Goal: Information Seeking & Learning: Check status

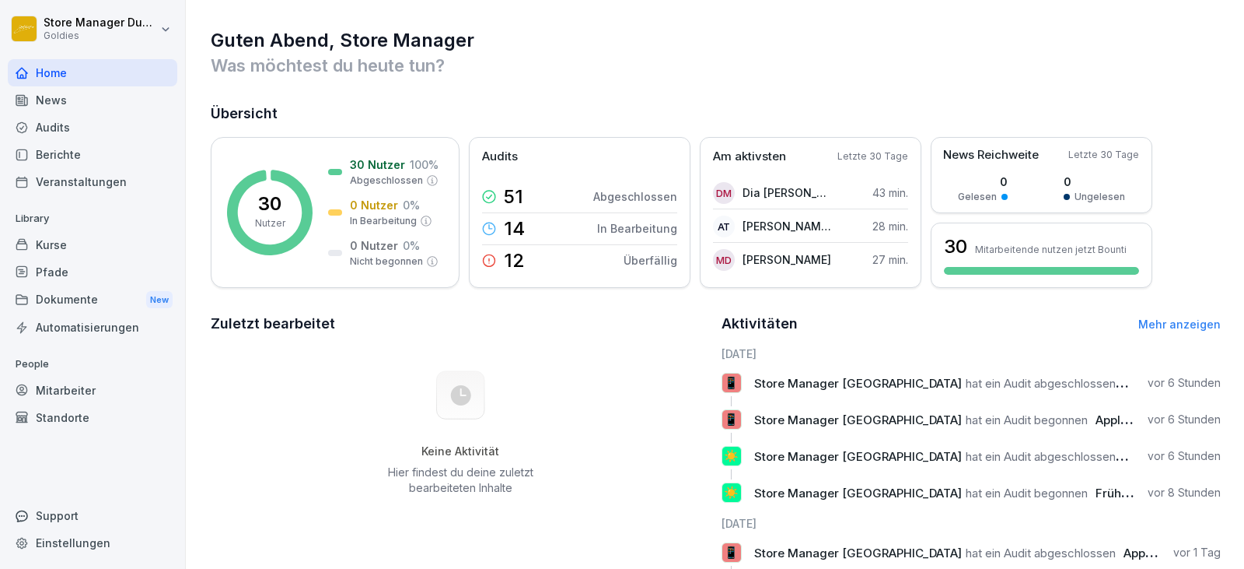
click at [43, 131] on div "Audits" at bounding box center [93, 127] width 170 height 27
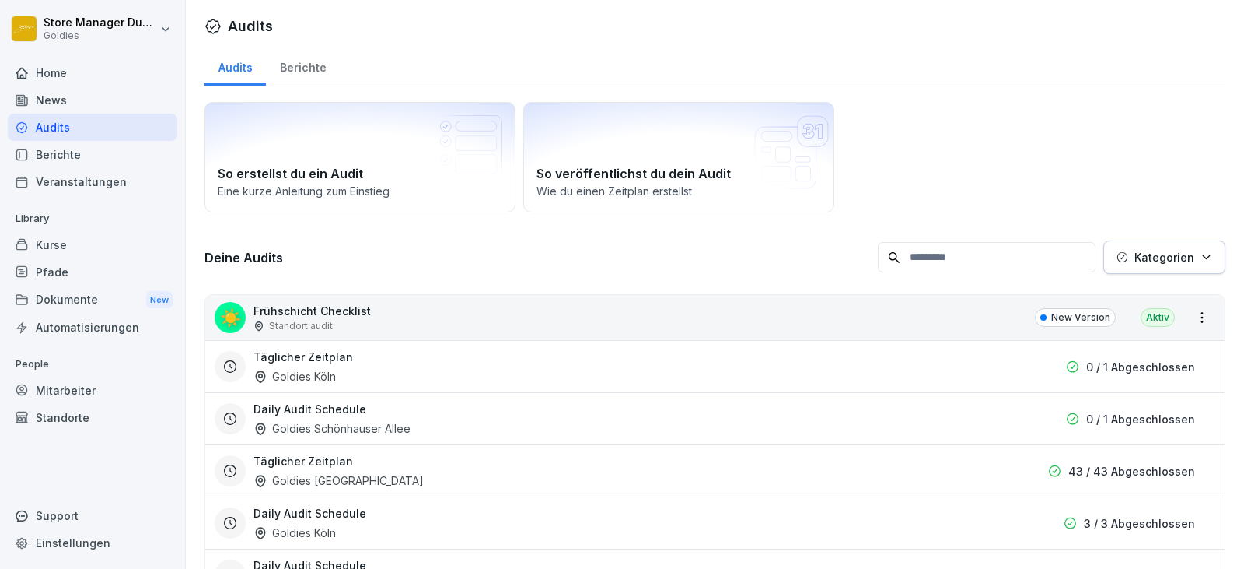
click at [313, 75] on div "Berichte" at bounding box center [303, 66] width 74 height 40
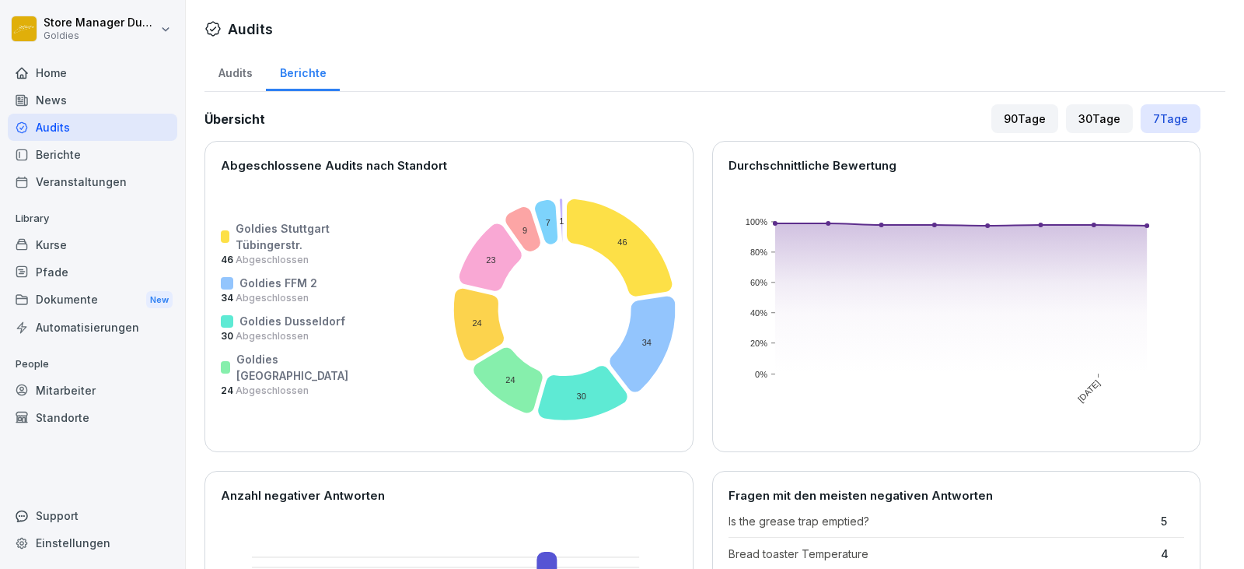
click at [252, 75] on div "Audits" at bounding box center [235, 71] width 61 height 40
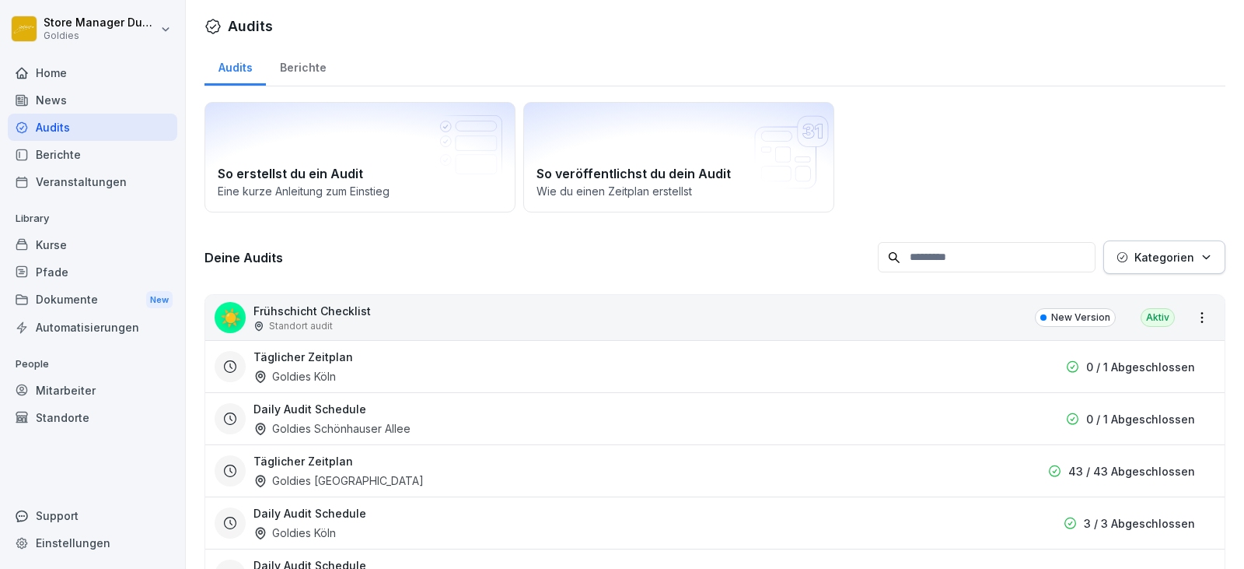
click at [346, 75] on div "Audits Berichte" at bounding box center [715, 66] width 1021 height 40
click at [307, 71] on div "Berichte" at bounding box center [303, 66] width 74 height 40
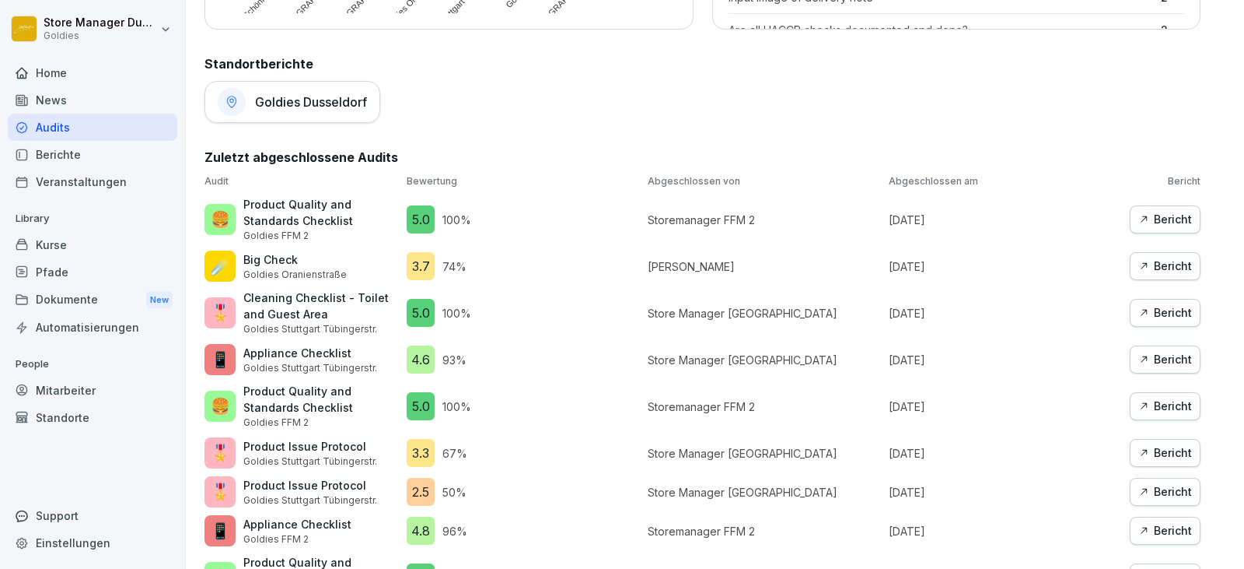
scroll to position [778, 0]
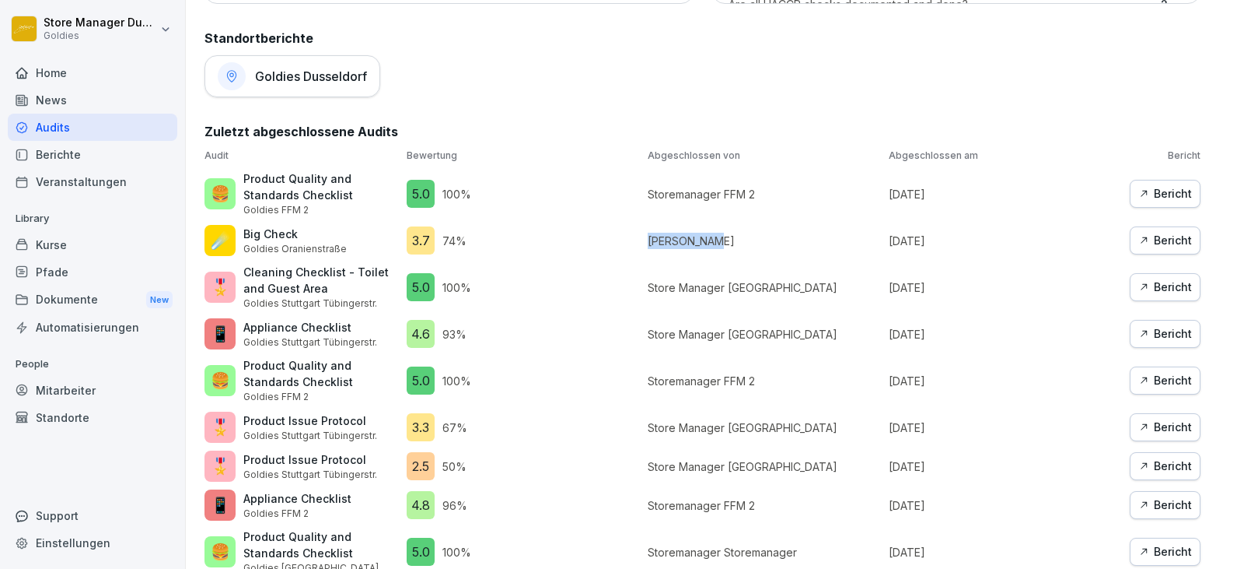
drag, startPoint x: 704, startPoint y: 241, endPoint x: 625, endPoint y: 240, distance: 79.3
click at [625, 240] on div "Audit Bewertung Abgeschlossen von Abgeschlossen am Bericht 🍔 Product Quality an…" at bounding box center [703, 494] width 996 height 691
click at [695, 243] on p "[PERSON_NAME]" at bounding box center [764, 241] width 233 height 16
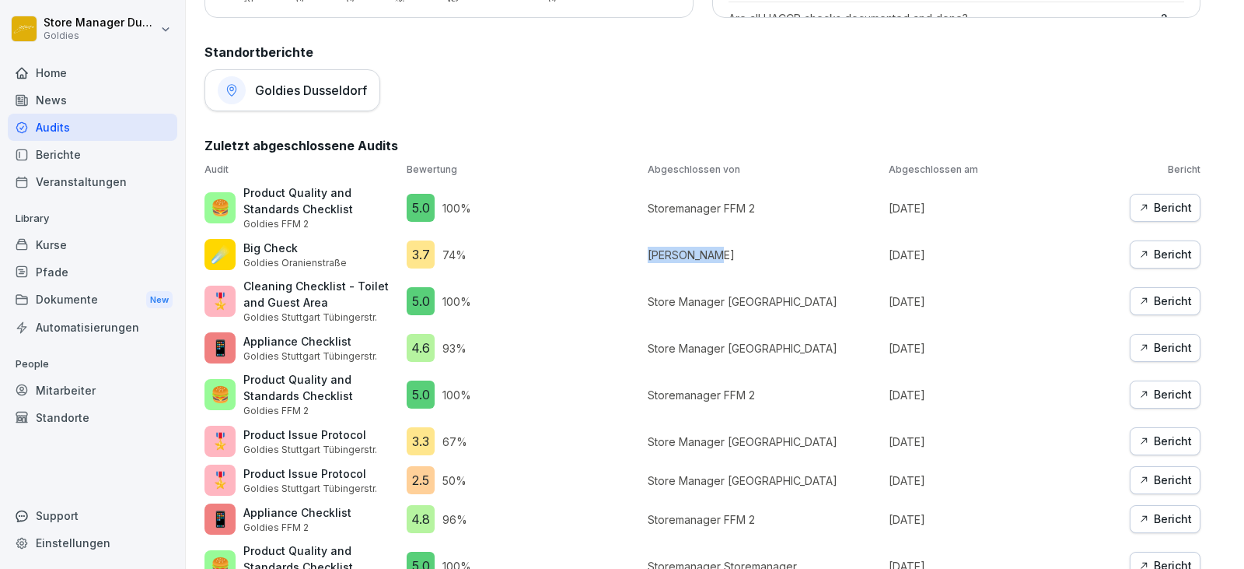
scroll to position [761, 0]
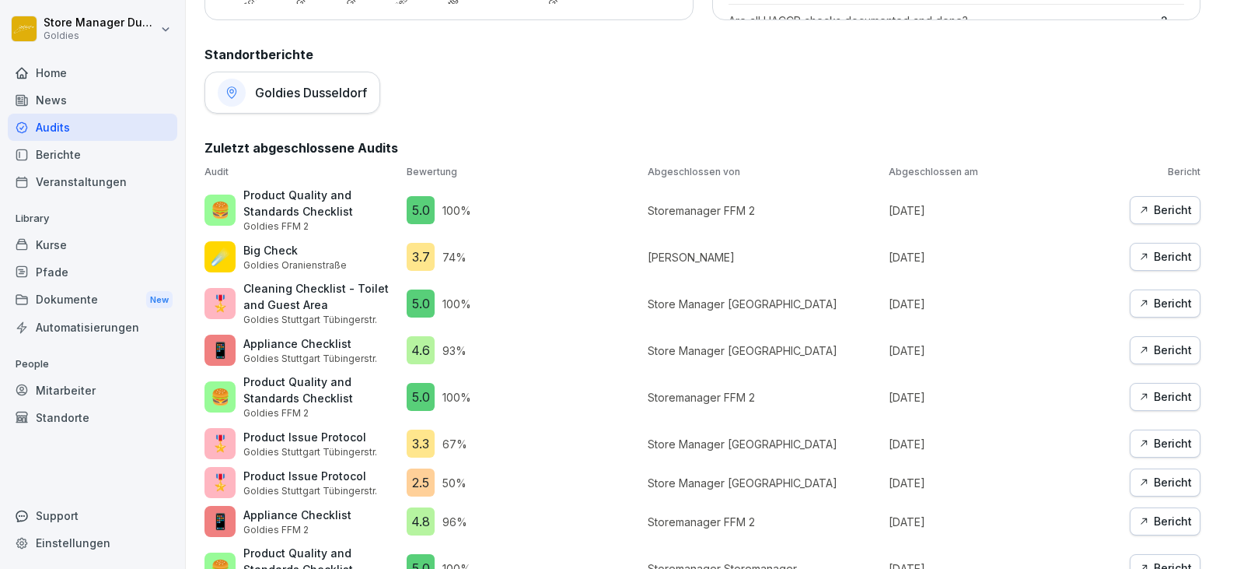
click at [338, 266] on p "Goldies Oranienstraße" at bounding box center [294, 265] width 103 height 14
click at [1163, 254] on div "Bericht" at bounding box center [1166, 256] width 54 height 17
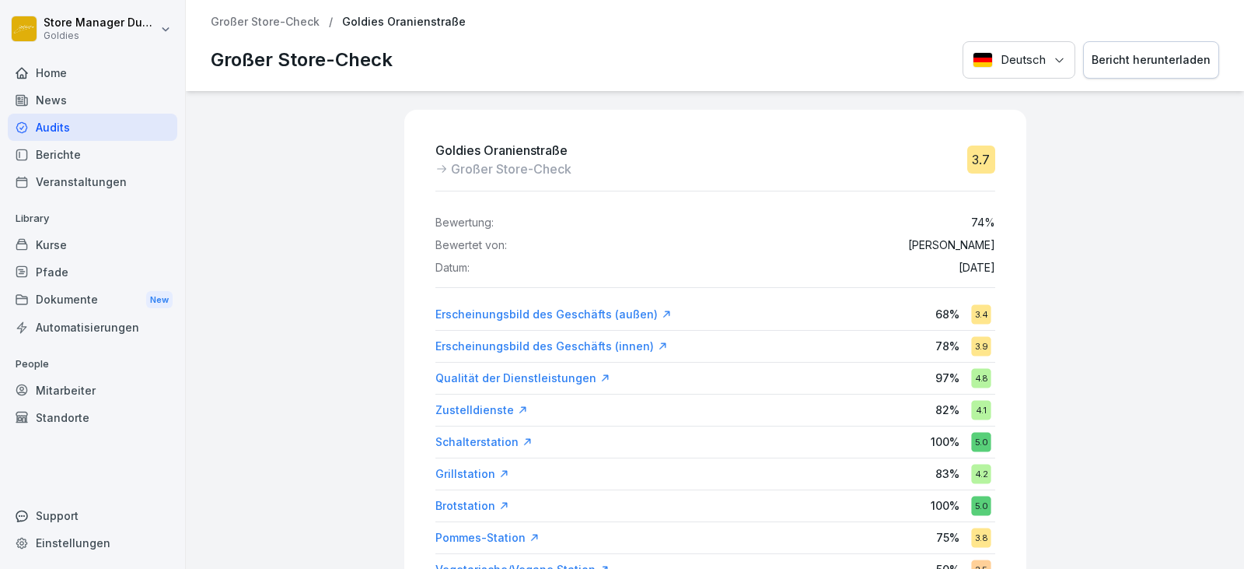
click at [828, 154] on div "Goldies Oranienstraße Großer Store-Check 3.7" at bounding box center [716, 159] width 560 height 37
drag, startPoint x: 983, startPoint y: 247, endPoint x: 919, endPoint y: 247, distance: 64.6
click at [919, 247] on div "Bewertet von: Rahul Singh" at bounding box center [716, 245] width 560 height 13
click at [912, 240] on div "Bewertet von: Rahul Singh" at bounding box center [716, 245] width 560 height 13
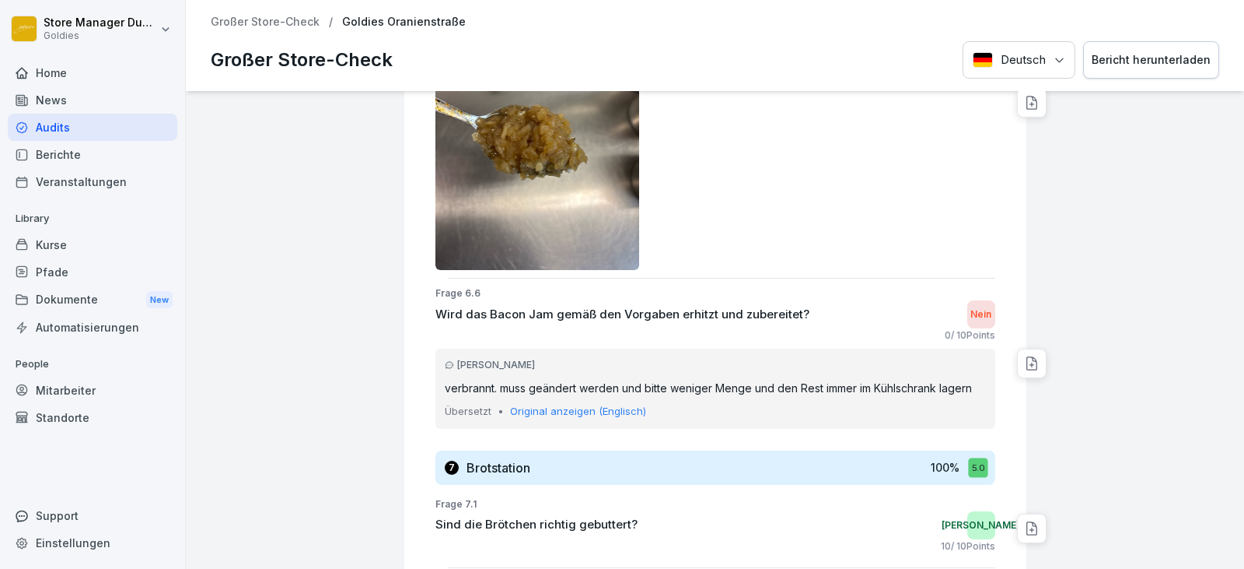
scroll to position [10798, 0]
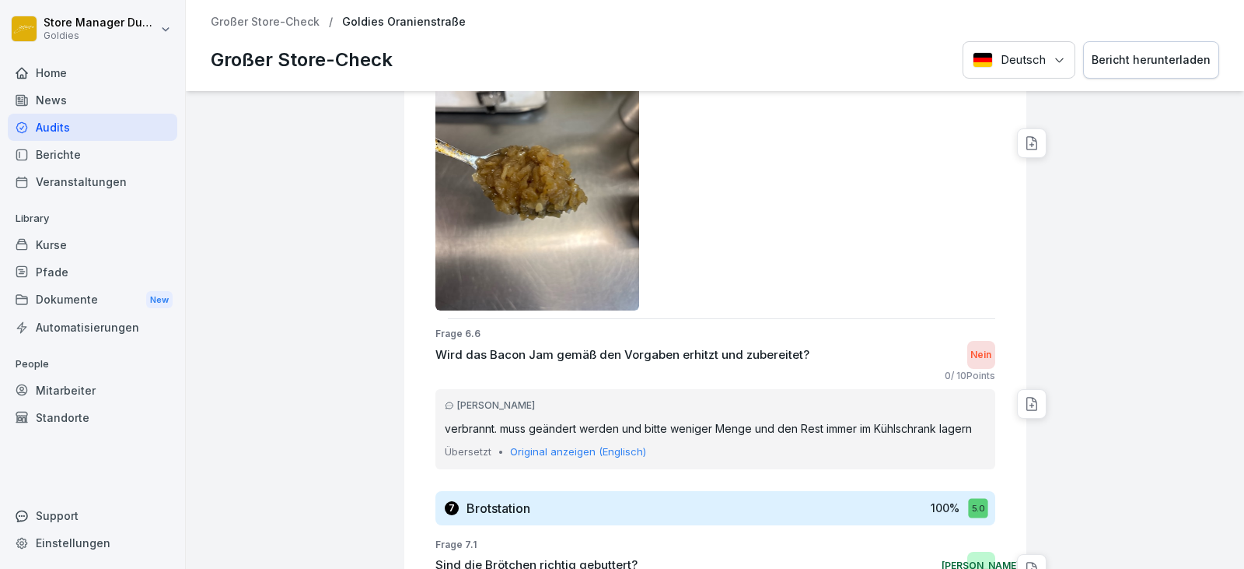
click at [592, 453] on p "Original anzeigen (Englisch)" at bounding box center [578, 452] width 136 height 16
click at [590, 454] on p "Übersetzung anzeigen" at bounding box center [565, 452] width 110 height 16
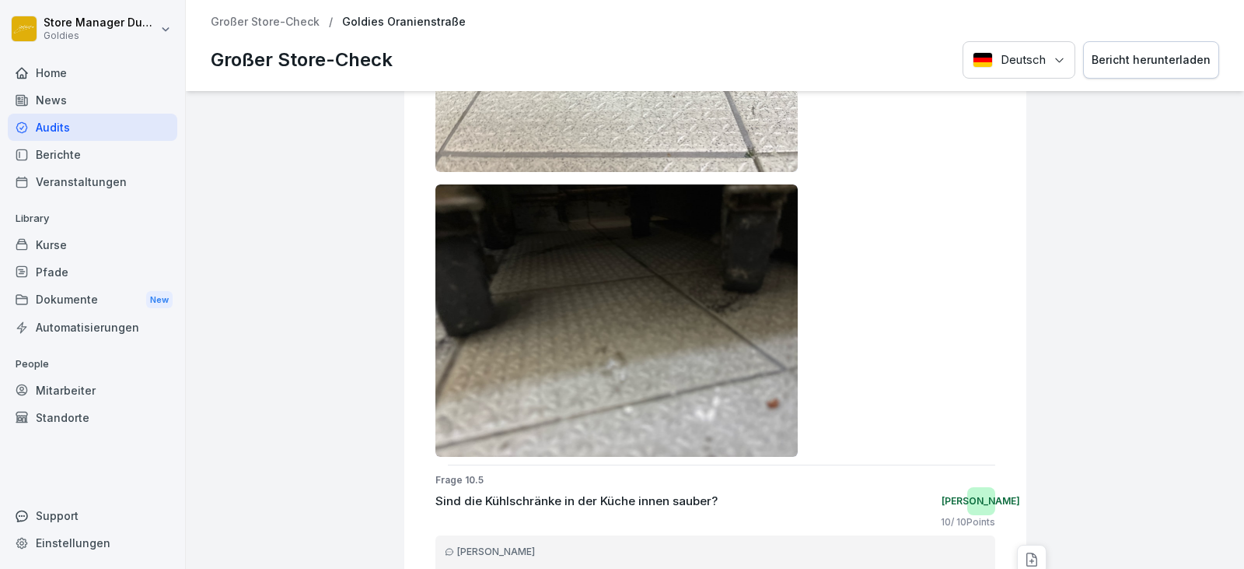
scroll to position [15232, 0]
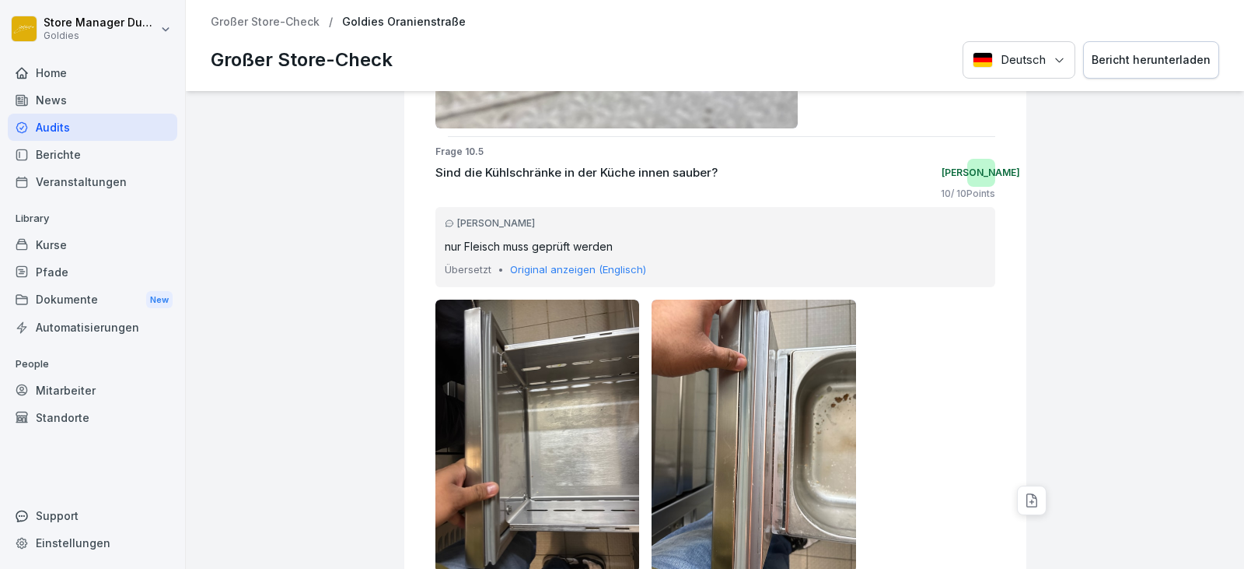
click at [558, 275] on p "Original anzeigen (Englisch)" at bounding box center [578, 270] width 136 height 16
click at [557, 276] on p "Übersetzung anzeigen" at bounding box center [565, 270] width 110 height 16
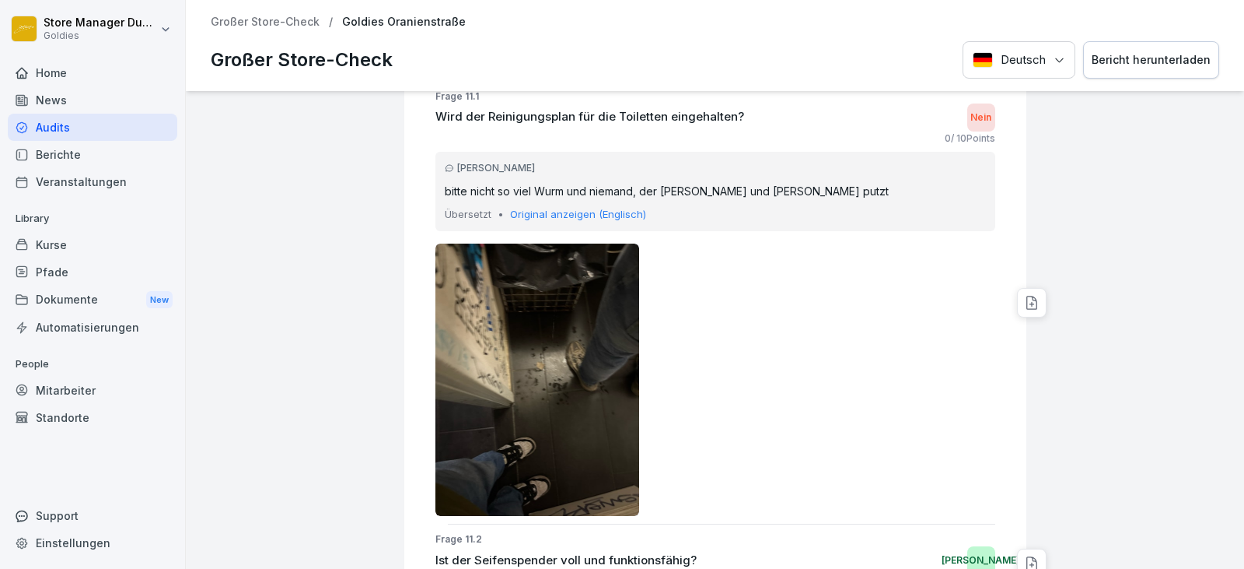
scroll to position [18149, 0]
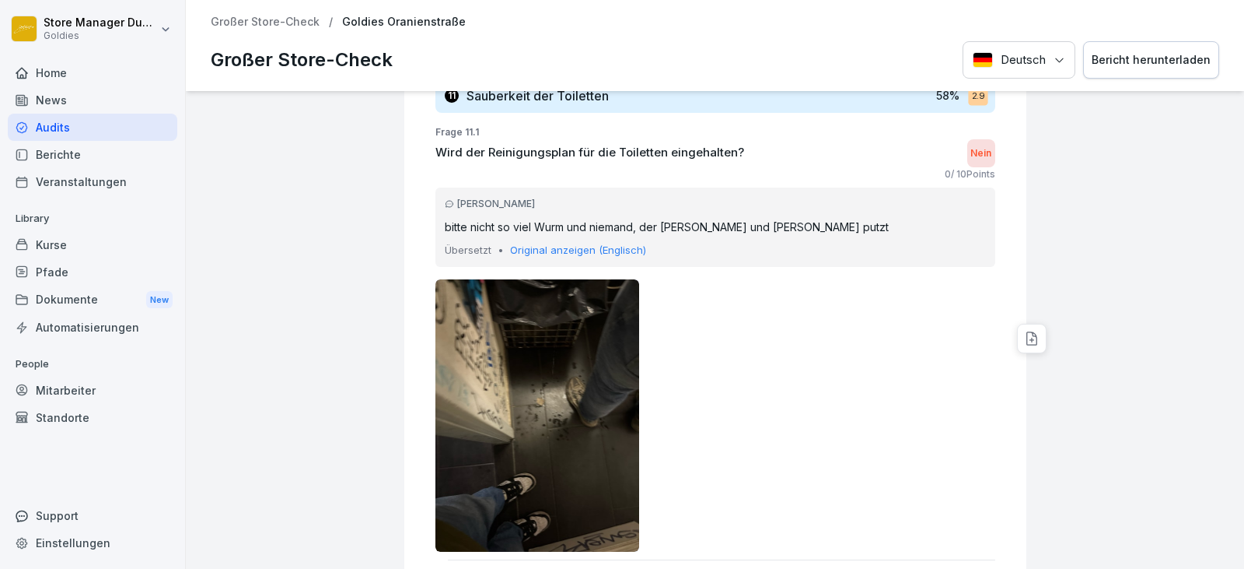
click at [539, 247] on p "Original anzeigen (Englisch)" at bounding box center [578, 251] width 136 height 16
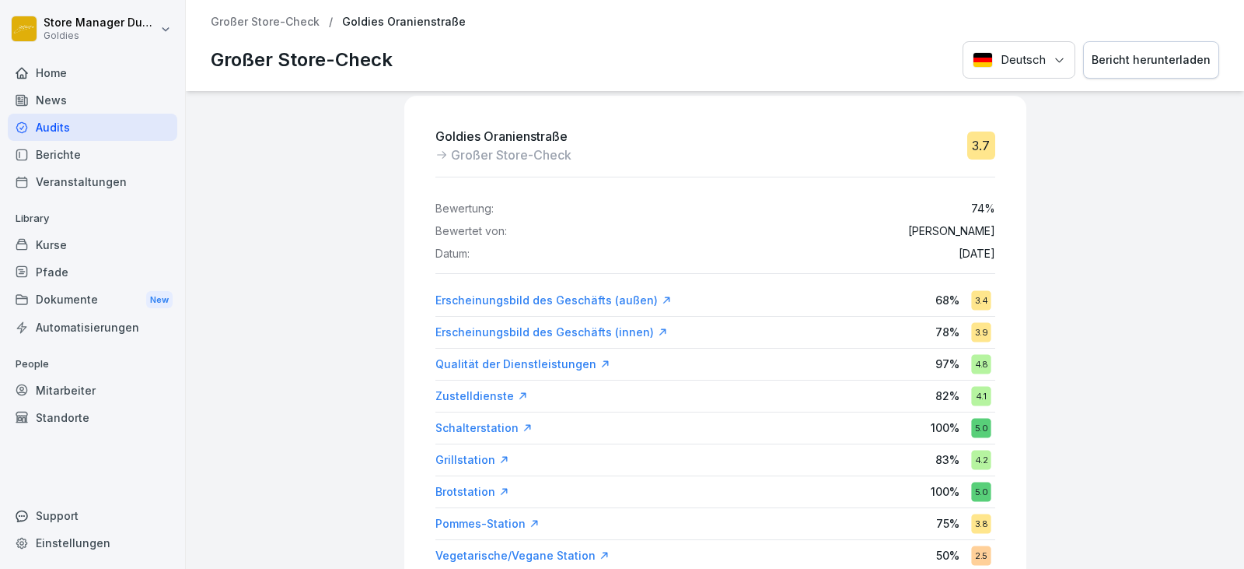
scroll to position [0, 0]
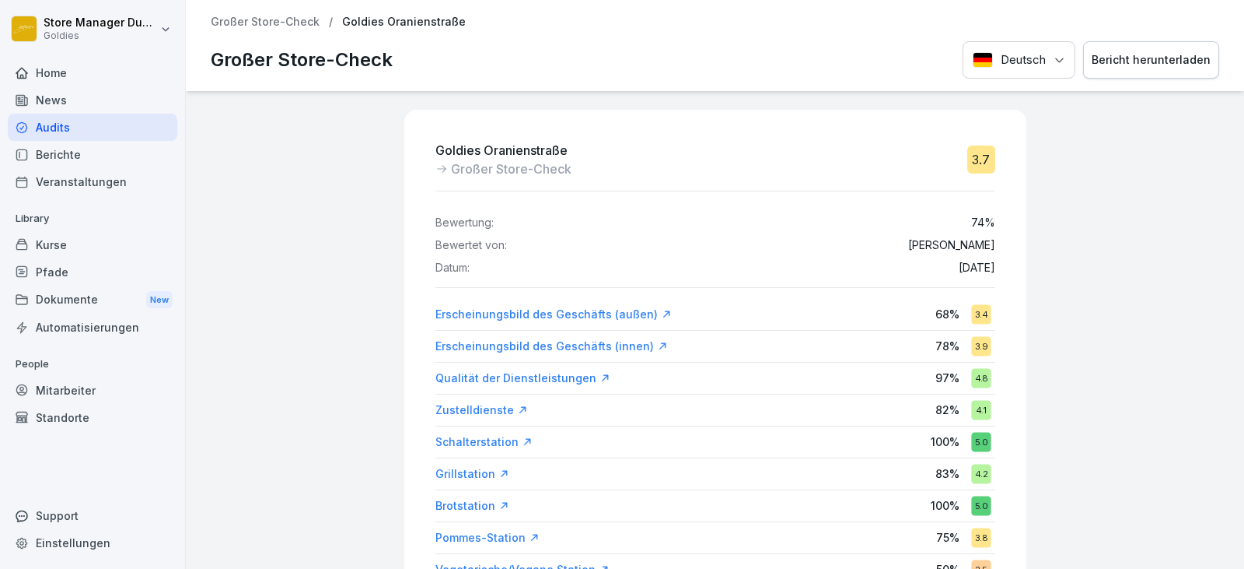
click at [815, 252] on div "Bewertung: 74 % Bewertet von: Rahul Singh Datum: 13. Okt. 2025" at bounding box center [716, 239] width 560 height 70
drag, startPoint x: 222, startPoint y: 276, endPoint x: 261, endPoint y: 280, distance: 39.9
click at [221, 276] on div "Goldies Oranienstraße Großer Store-Check 3.7 Bewertung: 74 % Bewertet von: Rahu…" at bounding box center [715, 330] width 1059 height 478
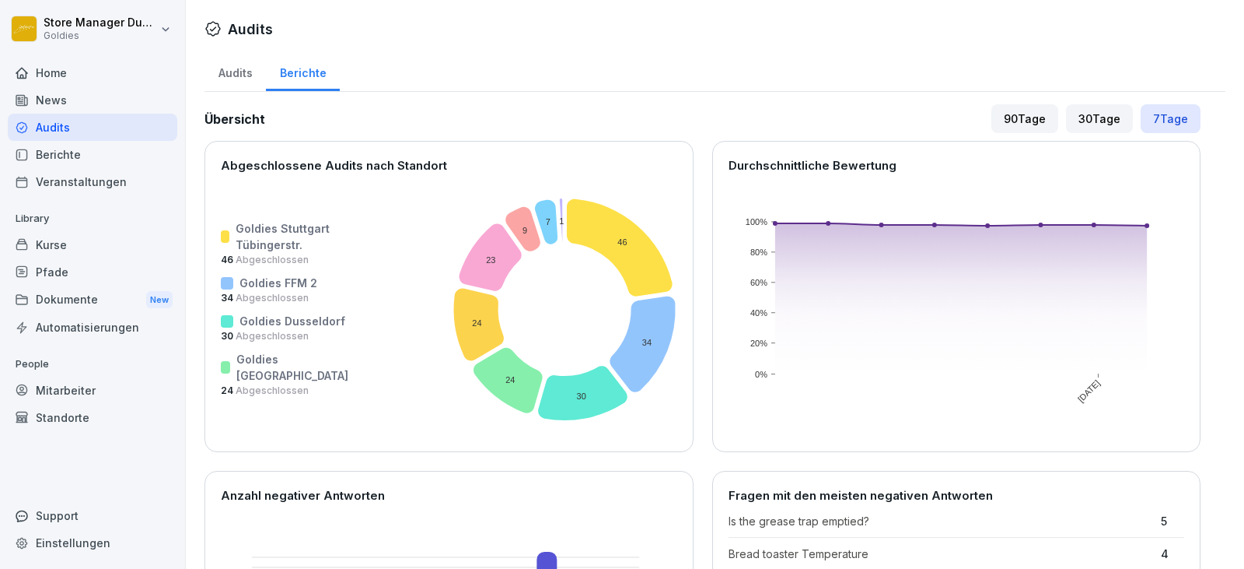
click at [250, 69] on div "Audits" at bounding box center [235, 71] width 61 height 40
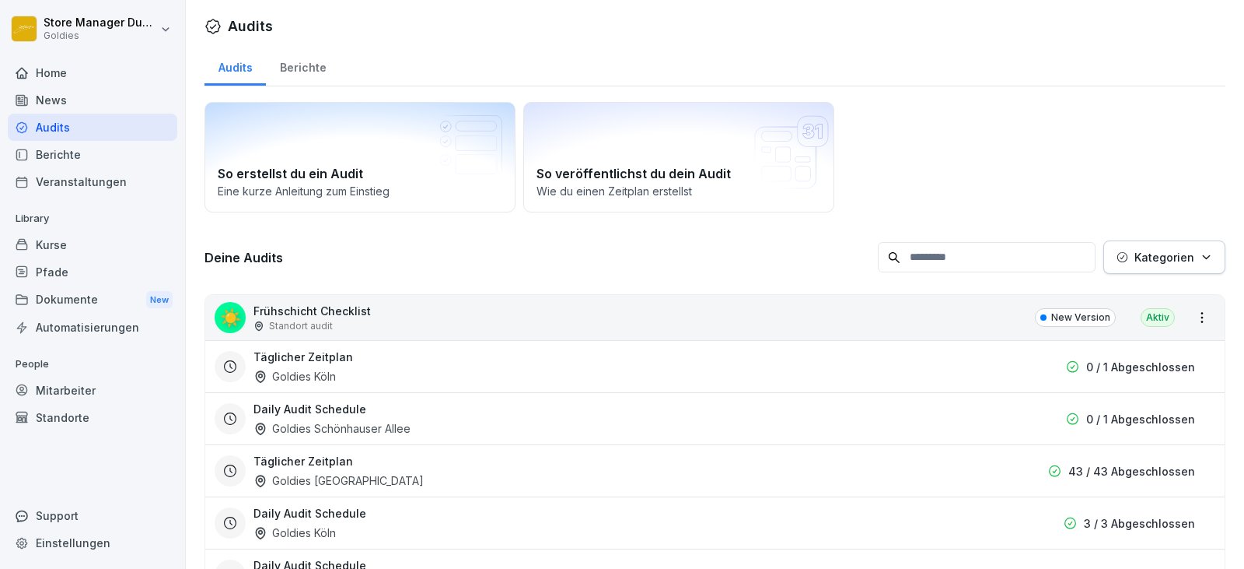
click at [300, 64] on div "Berichte" at bounding box center [303, 66] width 74 height 40
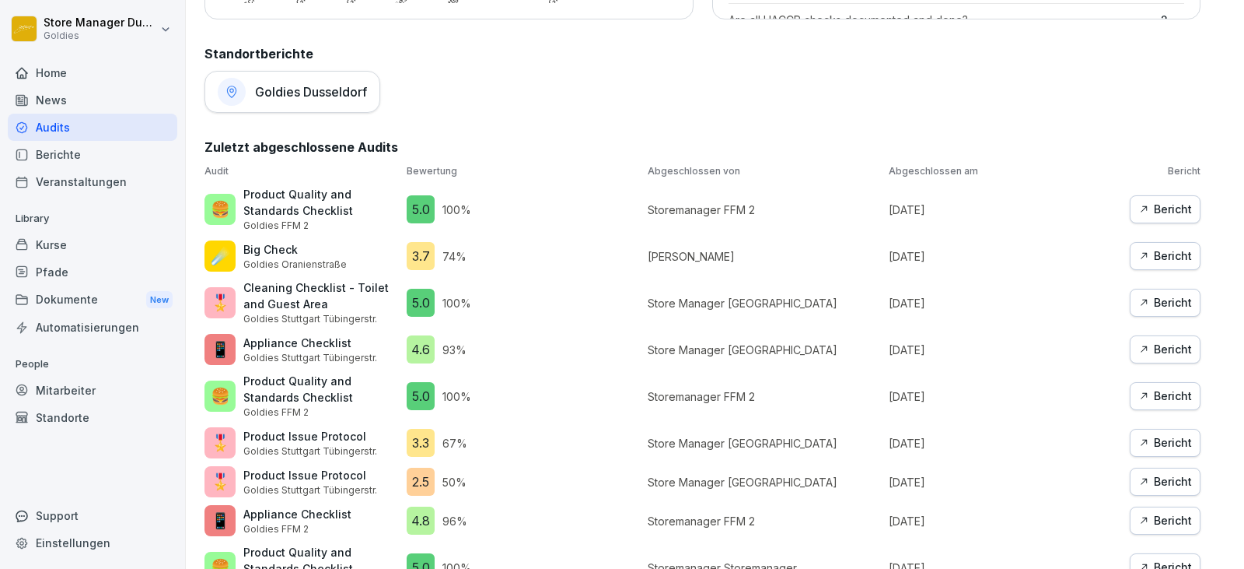
scroll to position [839, 0]
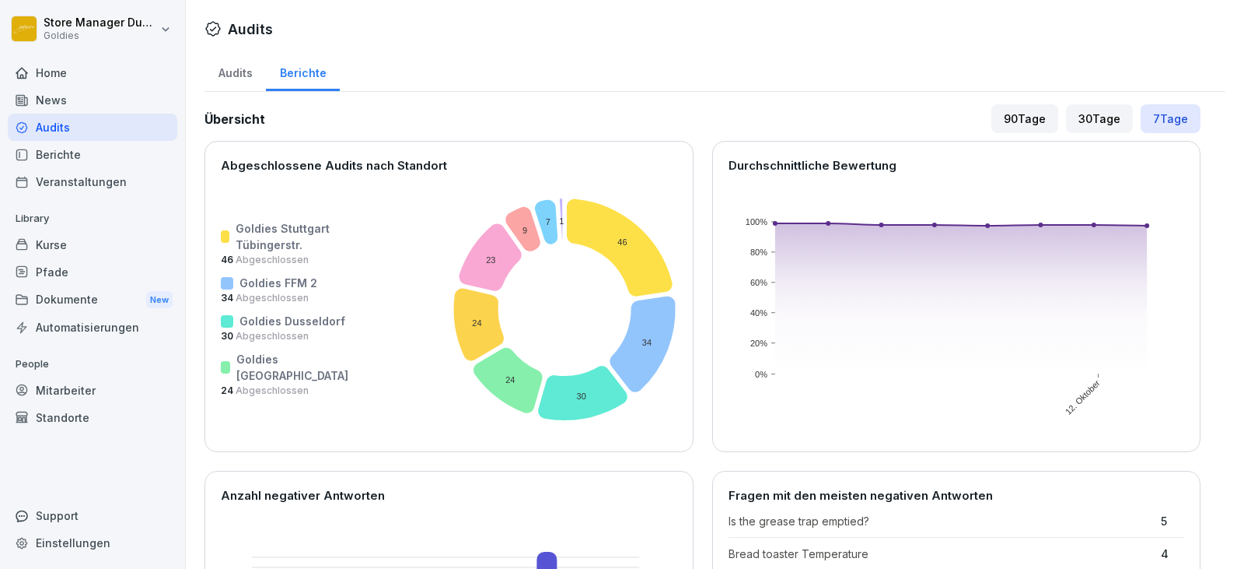
click at [254, 71] on div "Audits" at bounding box center [235, 71] width 61 height 40
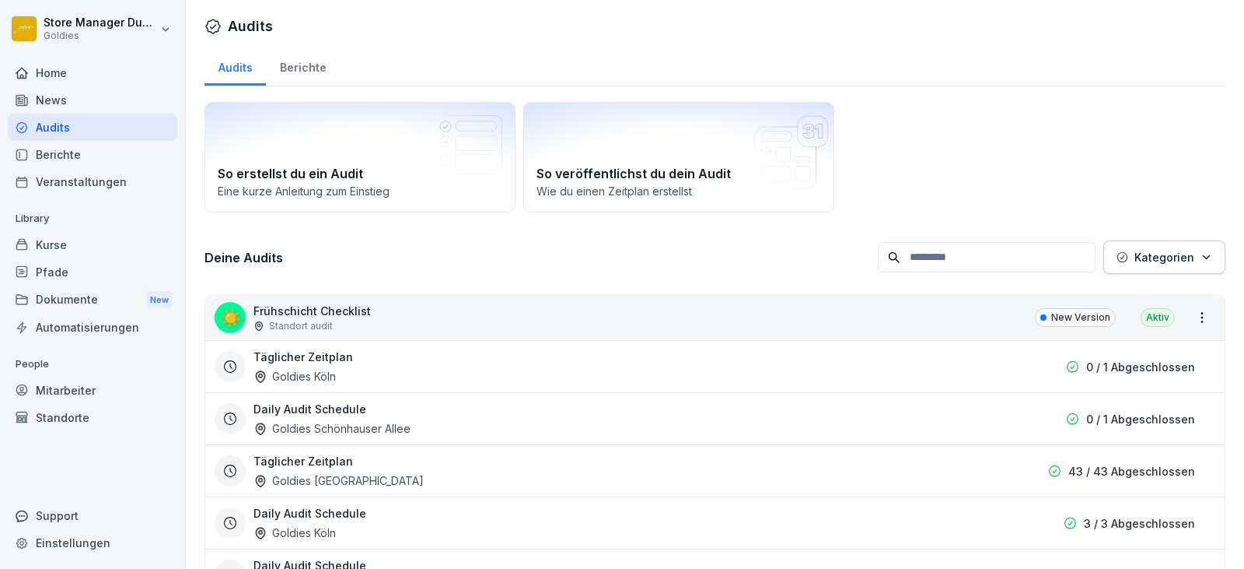
drag, startPoint x: 302, startPoint y: 58, endPoint x: 314, endPoint y: 62, distance: 13.0
click at [303, 59] on div "Berichte" at bounding box center [303, 66] width 74 height 40
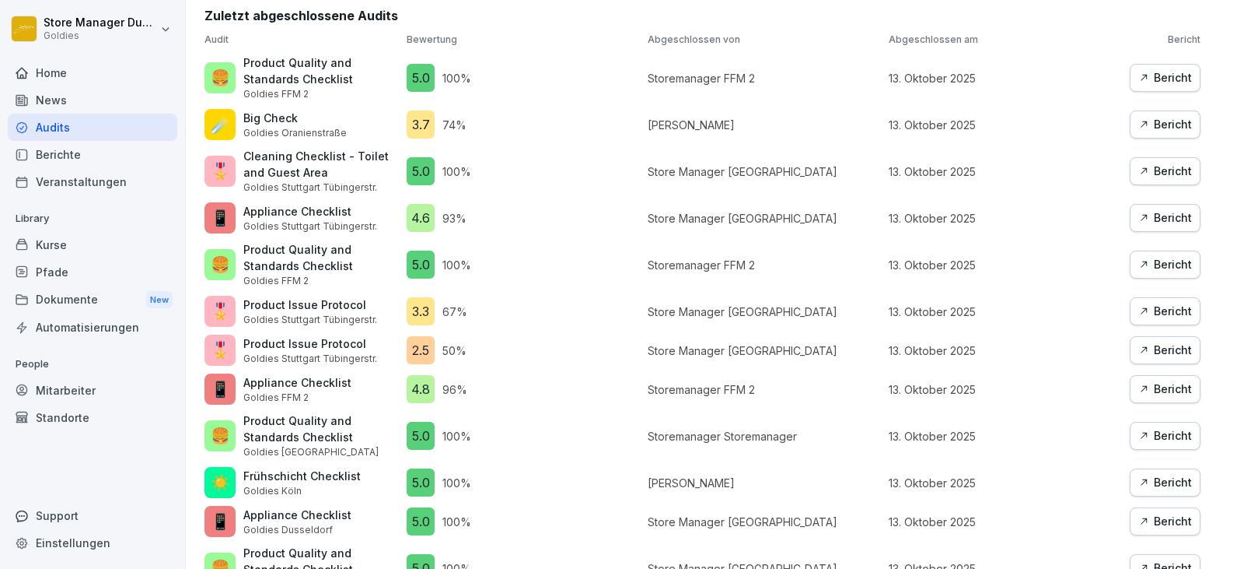
scroll to position [839, 0]
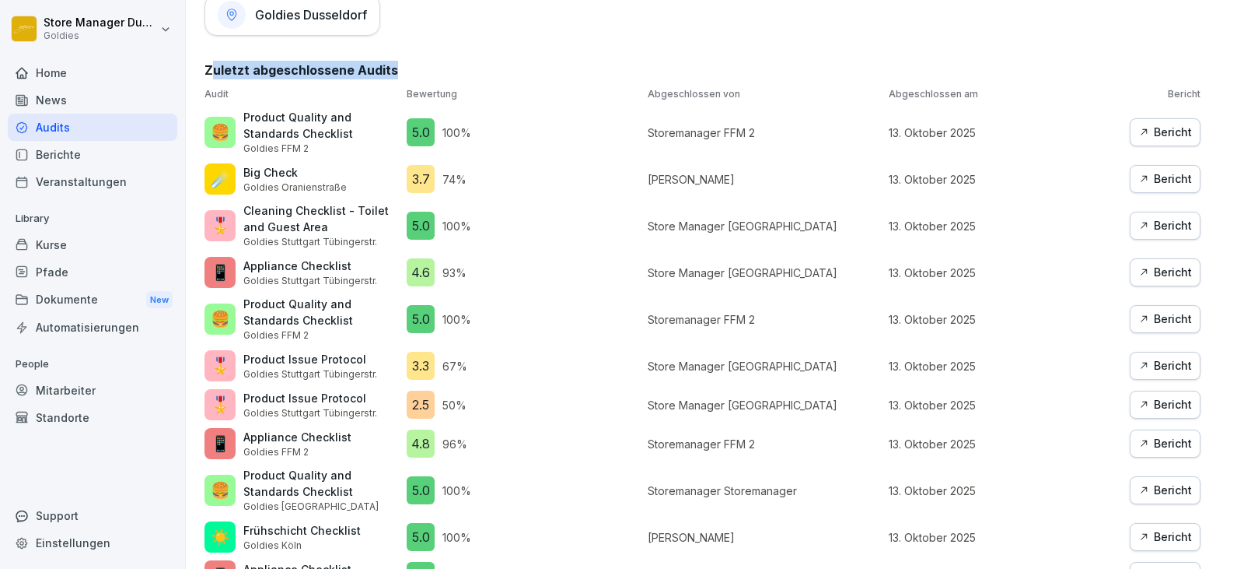
drag, startPoint x: 211, startPoint y: 70, endPoint x: 453, endPoint y: 79, distance: 242.1
click at [453, 79] on div "Zuletzt abgeschlossene Audits Audit Bewertung Abgeschlossen von Abgeschlossen a…" at bounding box center [703, 419] width 996 height 717
click at [415, 67] on h2 "Zuletzt abgeschlossene Audits" at bounding box center [703, 70] width 996 height 19
drag, startPoint x: 388, startPoint y: 68, endPoint x: 208, endPoint y: 66, distance: 180.5
click at [222, 67] on h2 "Zuletzt abgeschlossene Audits" at bounding box center [703, 70] width 996 height 19
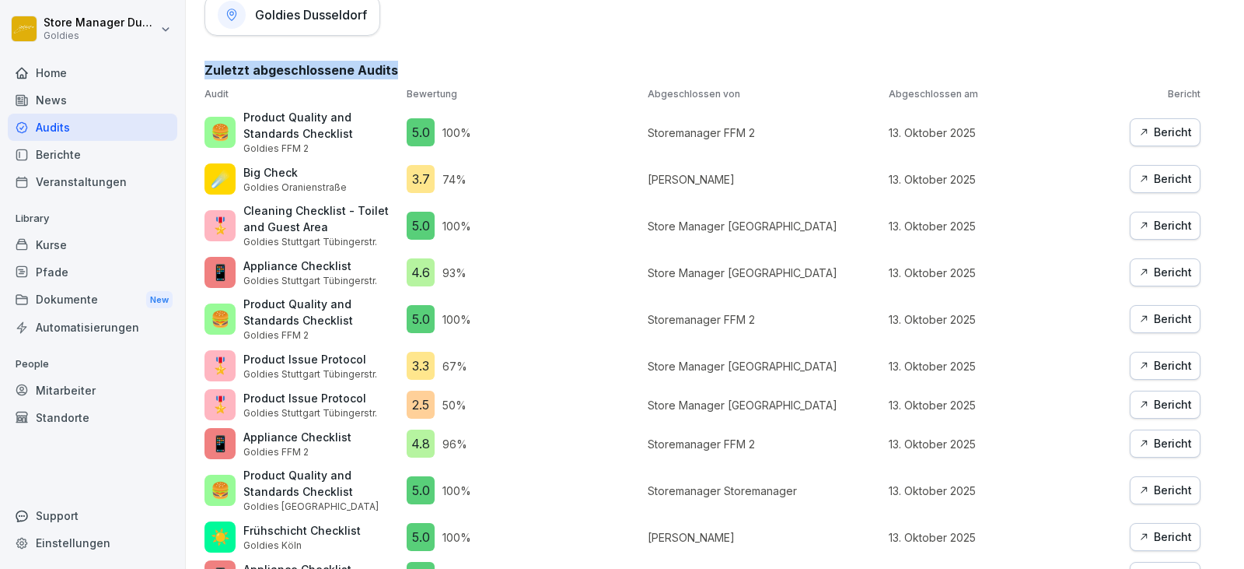
drag, startPoint x: 208, startPoint y: 69, endPoint x: 460, endPoint y: 70, distance: 252.0
click at [460, 70] on h2 "Zuletzt abgeschlossene Audits" at bounding box center [703, 70] width 996 height 19
click at [454, 69] on h2 "Zuletzt abgeschlossene Audits" at bounding box center [703, 70] width 996 height 19
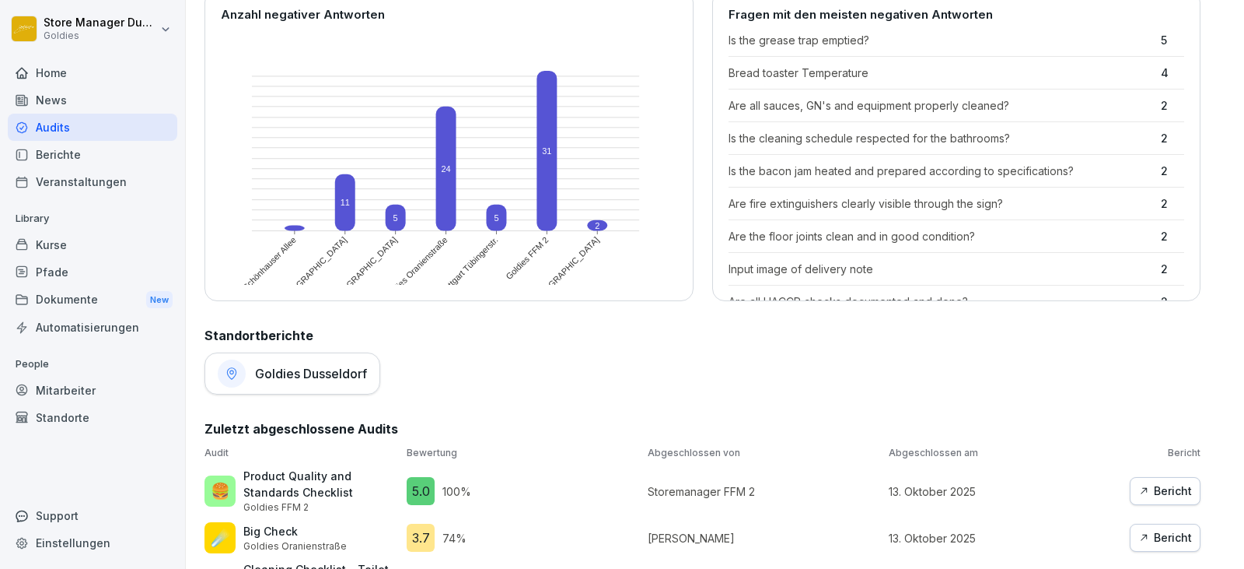
scroll to position [700, 0]
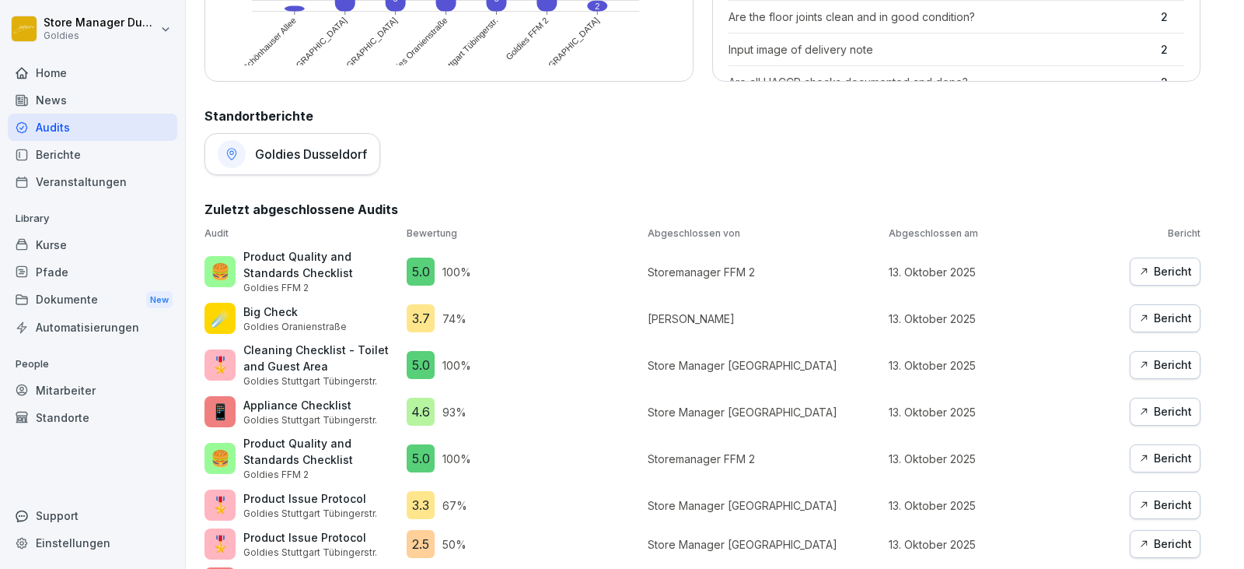
click at [437, 178] on div "Übersicht 90 Tage 30 Tage 7 Tage Abgeschlossene Audits nach Standort Goldies [G…" at bounding box center [715, 160] width 1021 height 1513
drag, startPoint x: 397, startPoint y: 210, endPoint x: 191, endPoint y: 212, distance: 206.1
click at [191, 212] on div "Audits Berichte Übersicht 90 Tage 30 Tage 7 Tage Abgeschlossene Audits nach Sta…" at bounding box center [715, 140] width 1059 height 1578
drag, startPoint x: 200, startPoint y: 208, endPoint x: 210, endPoint y: 208, distance: 10.1
click at [201, 208] on div "Audits Berichte Übersicht 90 Tage 30 Tage 7 Tage Abgeschlossene Audits nach Sta…" at bounding box center [715, 140] width 1059 height 1578
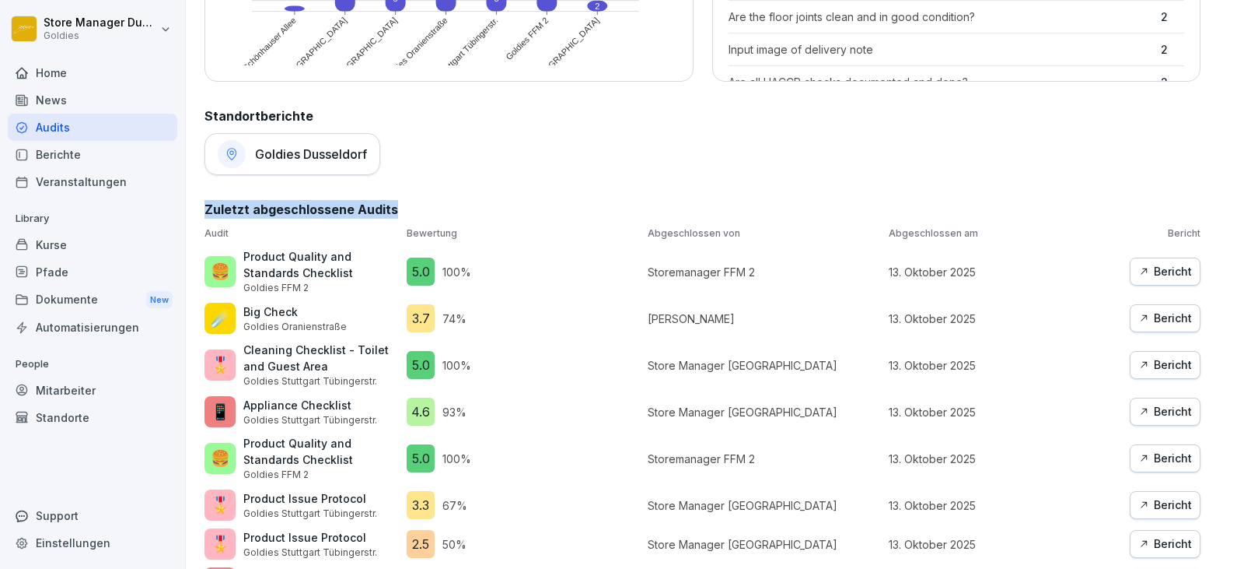
click at [334, 197] on div "Übersicht 90 Tage 30 Tage 7 Tage Abgeschlossene Audits nach Standort Goldies [G…" at bounding box center [715, 160] width 1021 height 1513
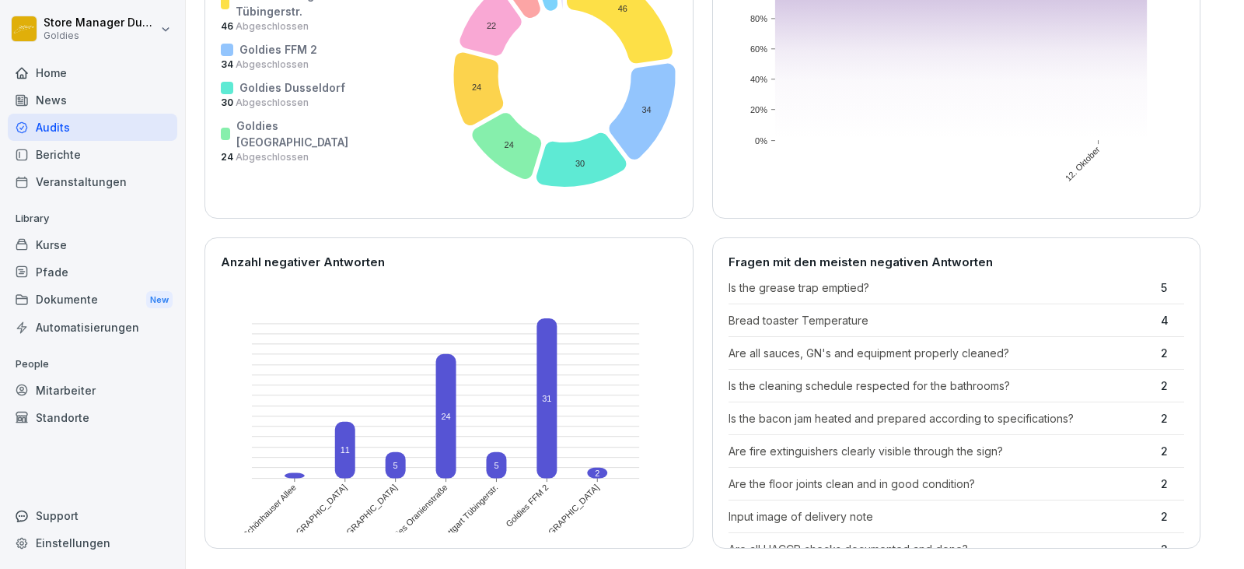
scroll to position [0, 0]
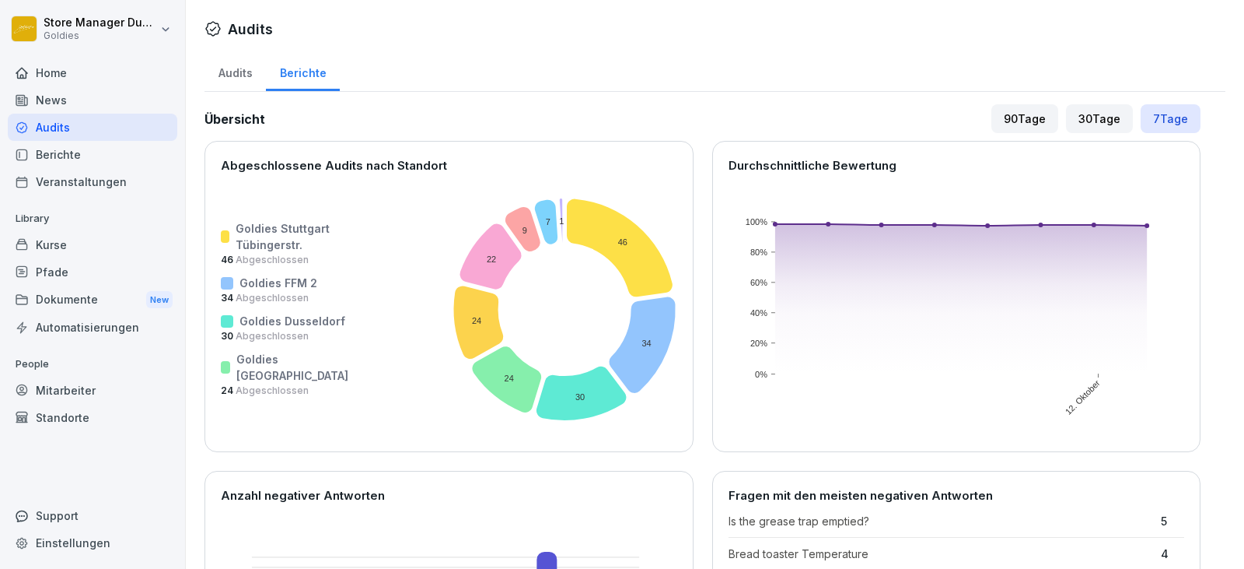
click at [261, 83] on div "Audits" at bounding box center [235, 71] width 61 height 40
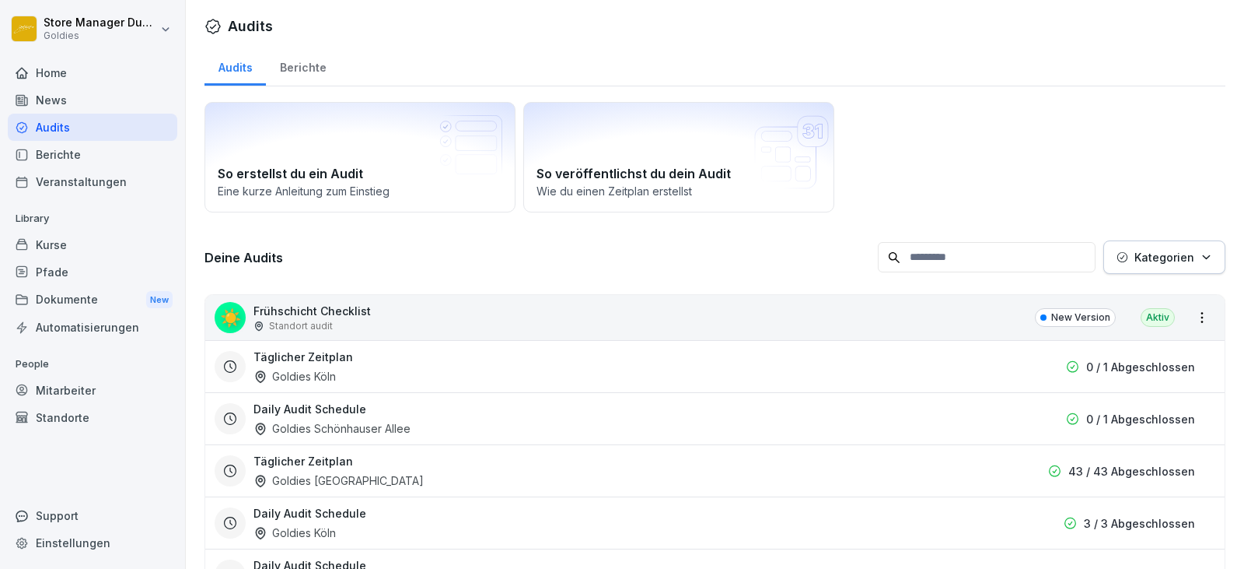
click at [249, 71] on div "Audits" at bounding box center [235, 66] width 61 height 40
click at [317, 65] on div "Berichte" at bounding box center [303, 66] width 74 height 40
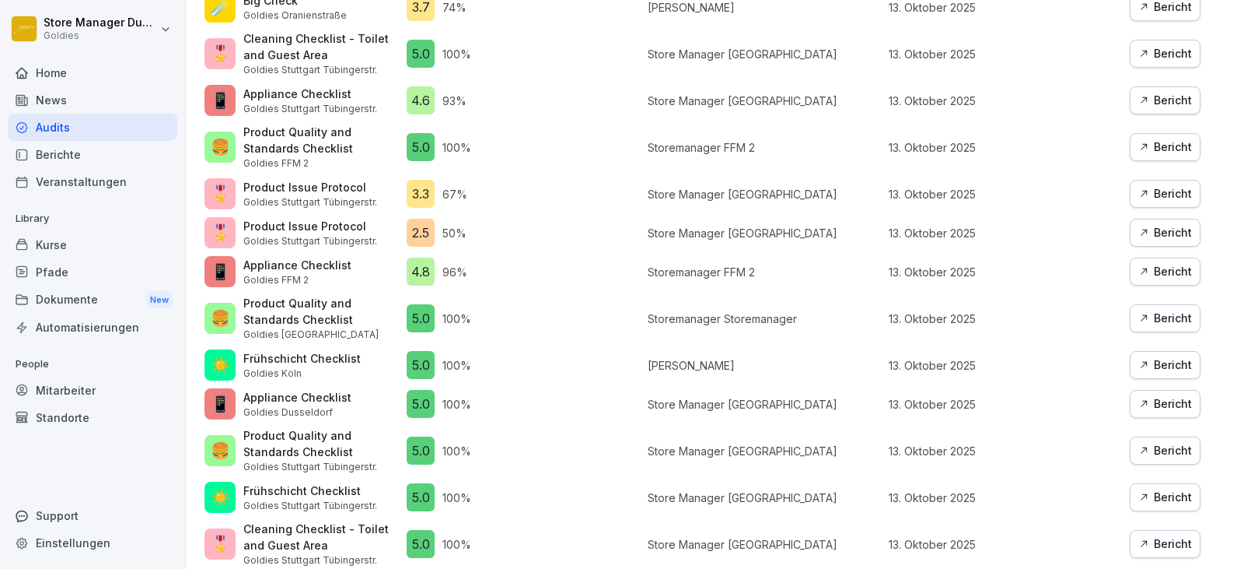
scroll to position [389, 0]
